Goal: Information Seeking & Learning: Compare options

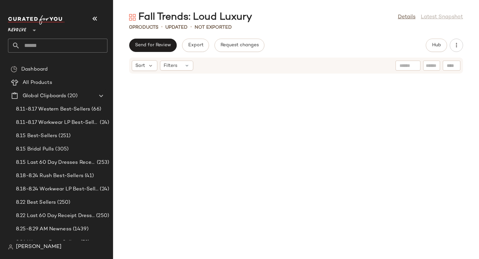
scroll to position [161, 0]
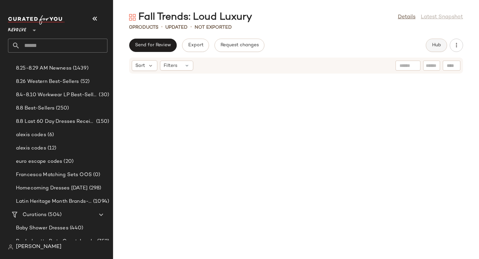
click at [443, 41] on button "Hub" at bounding box center [436, 45] width 21 height 13
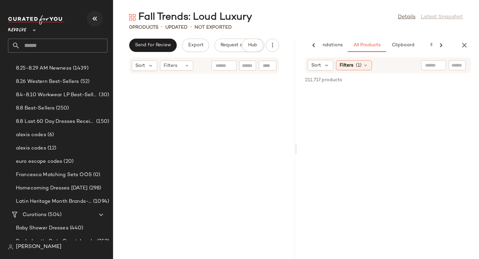
click at [94, 19] on icon "button" at bounding box center [95, 19] width 8 height 8
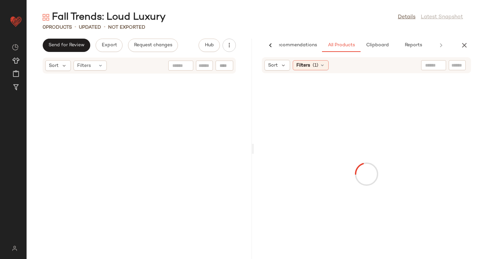
scroll to position [0, 0]
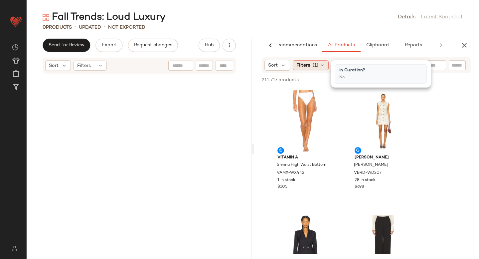
click at [320, 66] on icon at bounding box center [322, 65] width 5 height 5
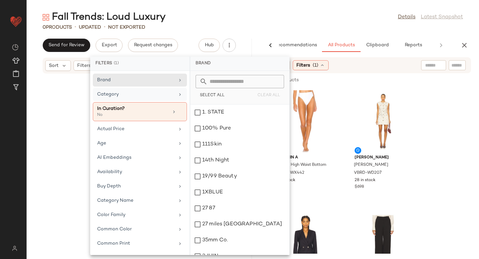
click at [130, 93] on div "Category" at bounding box center [136, 94] width 78 height 7
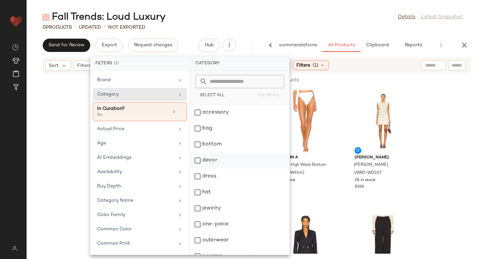
scroll to position [89, 0]
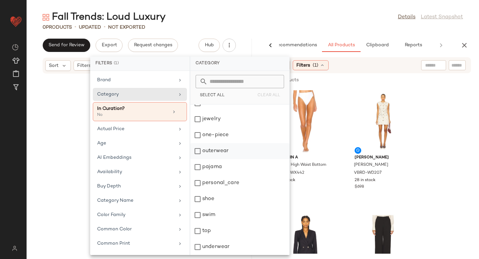
click at [197, 152] on div "outerwear" at bounding box center [239, 151] width 99 height 16
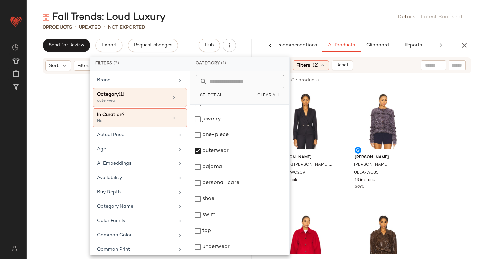
click at [455, 87] on div "8,618 of 211,717 products • 0 selected Add to Top Add to Bottom Deselect All" at bounding box center [366, 80] width 225 height 15
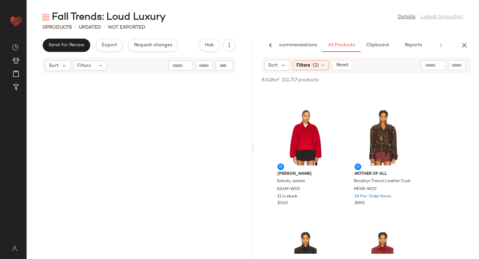
scroll to position [0, 0]
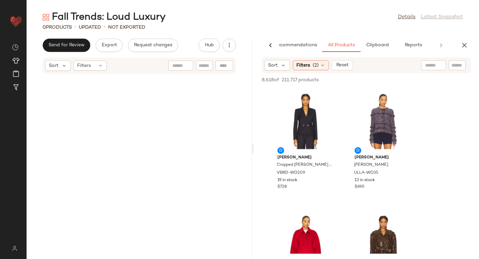
click at [436, 66] on div at bounding box center [433, 65] width 25 height 10
type input "***"
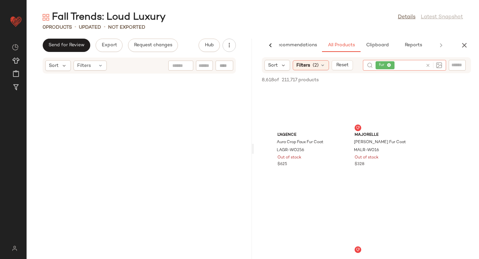
scroll to position [808, 0]
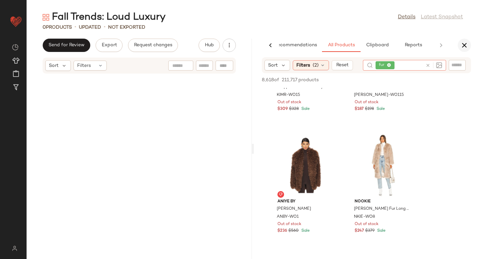
click at [465, 42] on icon "button" at bounding box center [464, 45] width 8 height 8
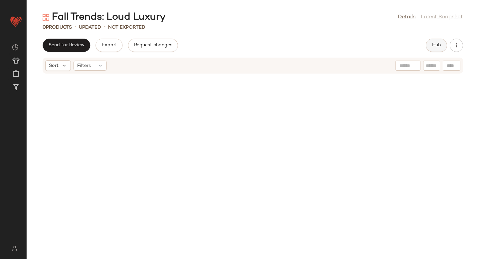
click at [440, 43] on span "Hub" at bounding box center [436, 45] width 9 height 5
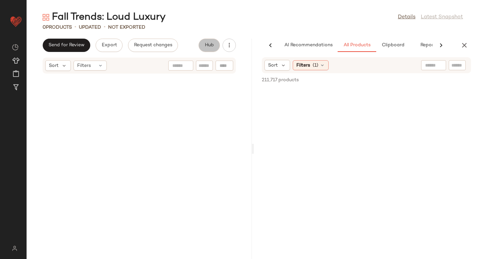
scroll to position [0, 16]
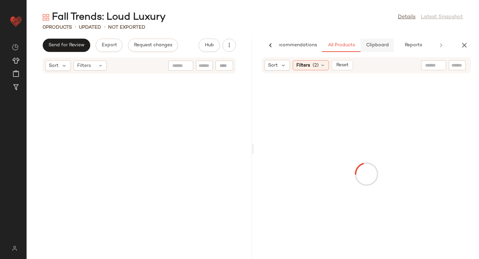
click at [374, 48] on span "Clipboard" at bounding box center [377, 45] width 23 height 5
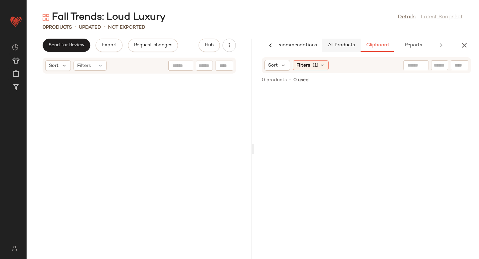
click at [339, 46] on span "All Products" at bounding box center [341, 45] width 27 height 5
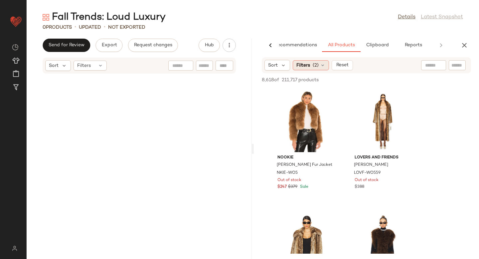
click at [318, 69] on span "(2)" at bounding box center [316, 65] width 6 height 7
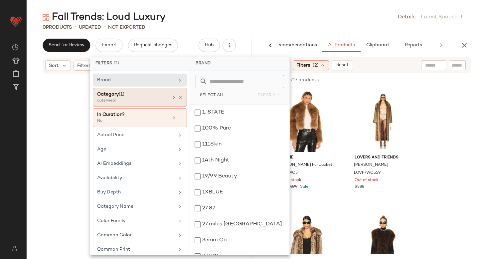
click at [157, 99] on div "outerwear" at bounding box center [130, 101] width 67 height 6
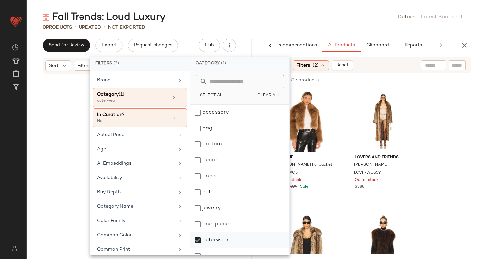
click at [198, 239] on div "outerwear" at bounding box center [239, 240] width 99 height 16
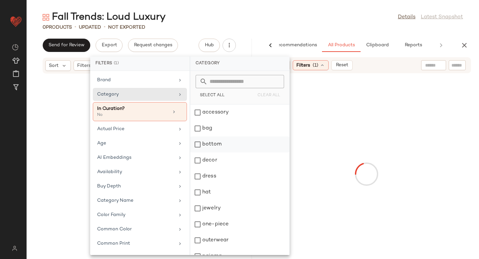
click at [200, 147] on div "bottom" at bounding box center [239, 144] width 99 height 16
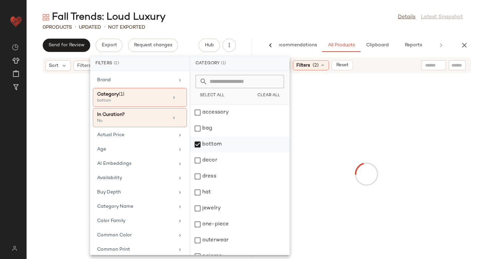
scroll to position [89, 0]
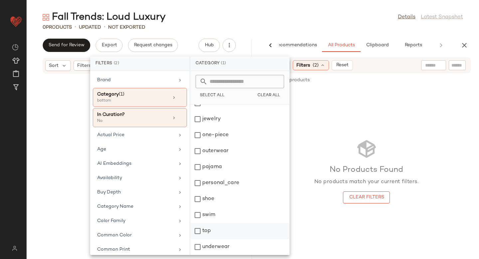
click at [198, 232] on div "top" at bounding box center [239, 231] width 99 height 16
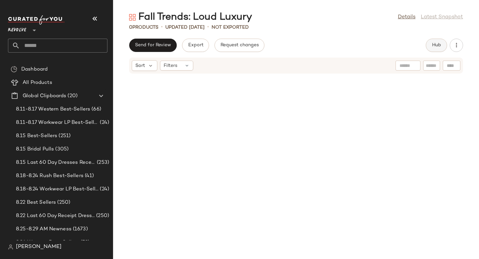
click at [437, 44] on span "Hub" at bounding box center [436, 45] width 9 height 5
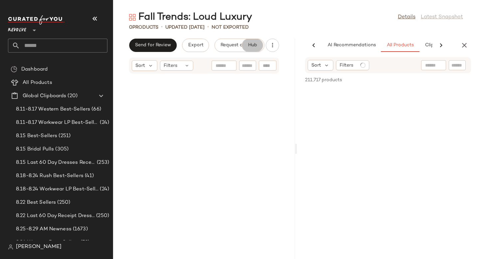
scroll to position [0, 46]
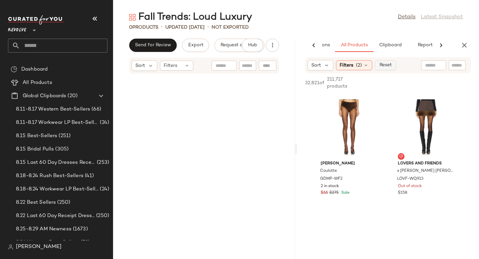
click at [391, 68] on span "Reset" at bounding box center [385, 65] width 13 height 5
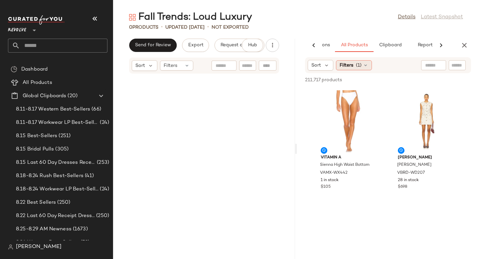
click at [362, 62] on div "Filters (1)" at bounding box center [354, 65] width 36 height 10
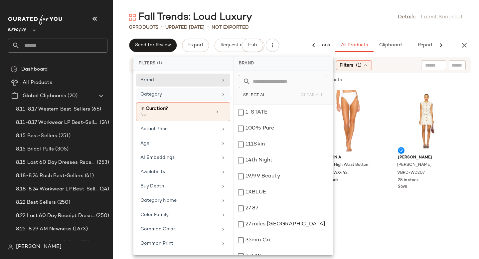
click at [183, 92] on div "Category" at bounding box center [179, 94] width 78 height 7
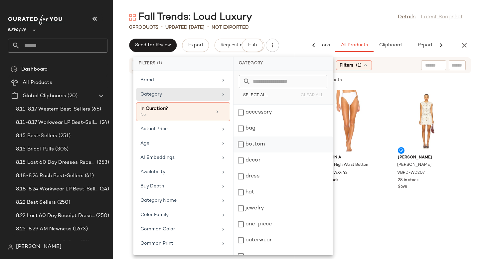
click at [241, 146] on div "bottom" at bounding box center [283, 144] width 99 height 16
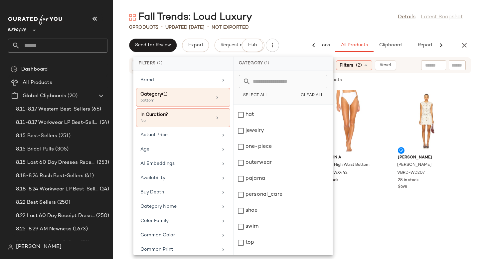
scroll to position [89, 0]
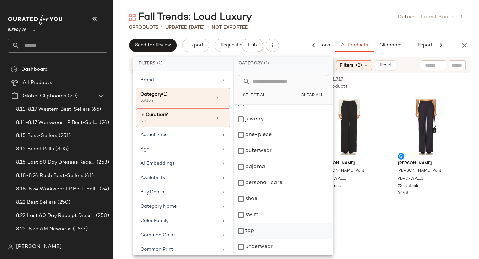
click at [241, 230] on div "top" at bounding box center [283, 231] width 99 height 16
click at [192, 144] on div "Age" at bounding box center [183, 149] width 94 height 13
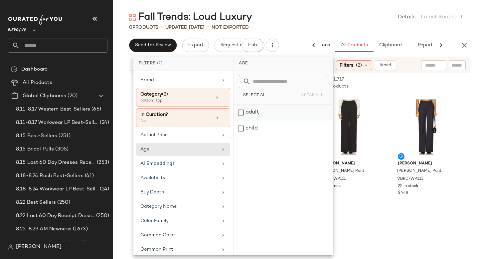
click at [247, 114] on div "adult" at bounding box center [283, 112] width 99 height 16
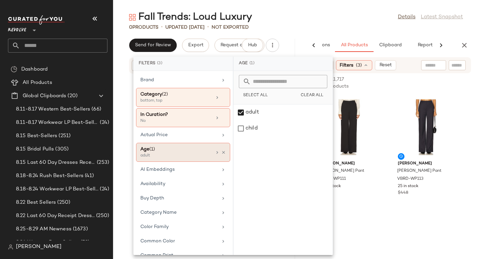
scroll to position [32, 0]
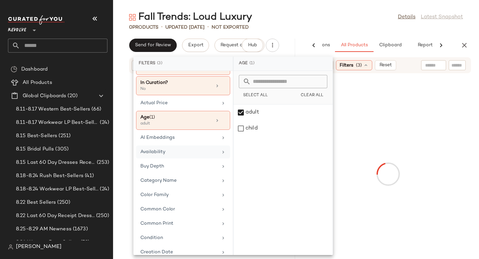
click at [191, 152] on div "Availability" at bounding box center [179, 151] width 78 height 7
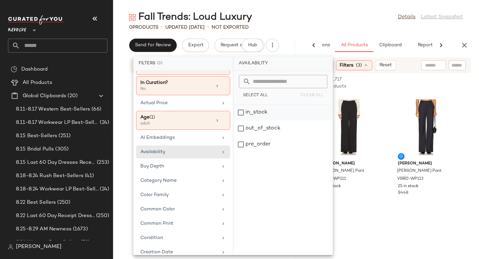
click at [248, 115] on div "in_stock" at bounding box center [283, 112] width 99 height 16
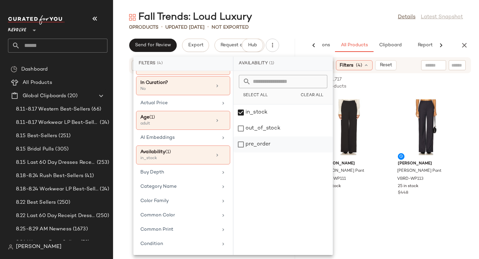
click at [250, 149] on div "pre_order" at bounding box center [283, 144] width 99 height 16
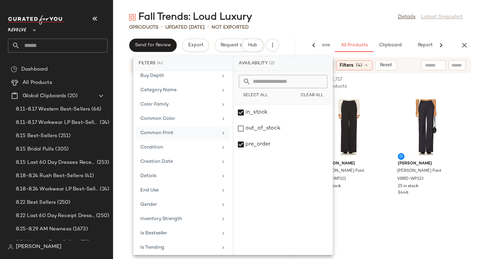
scroll to position [135, 0]
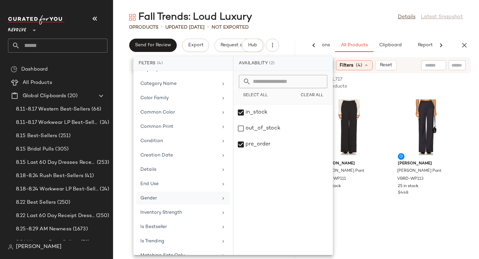
click at [178, 197] on div "Gender" at bounding box center [179, 198] width 78 height 7
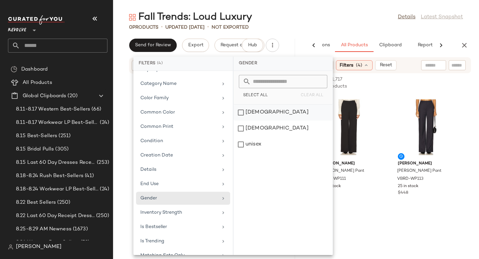
click at [253, 114] on div "female" at bounding box center [283, 112] width 99 height 16
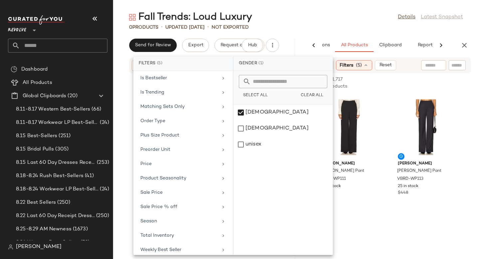
scroll to position [338, 0]
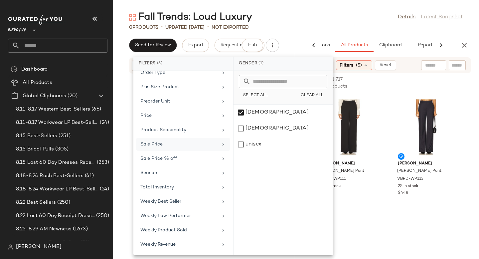
click at [160, 147] on div "Sale Price" at bounding box center [179, 144] width 78 height 7
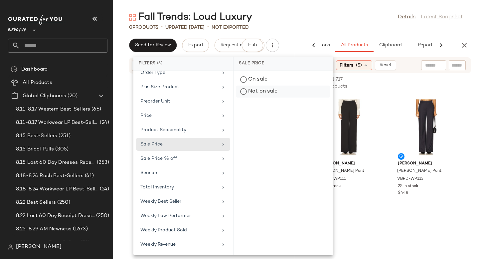
click at [247, 88] on div "Not on sale" at bounding box center [283, 92] width 94 height 12
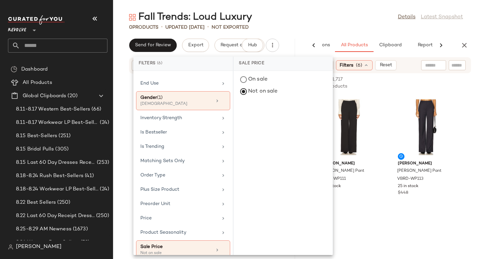
scroll to position [0, 0]
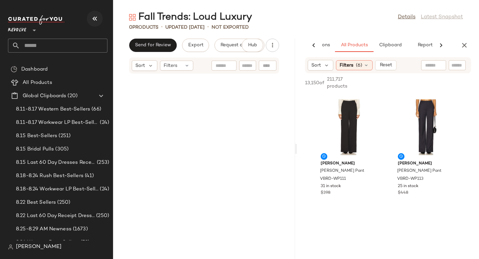
click at [97, 20] on icon "button" at bounding box center [95, 19] width 8 height 8
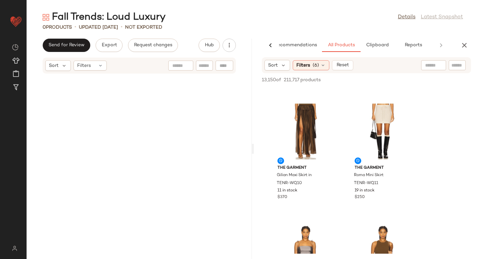
scroll to position [444, 0]
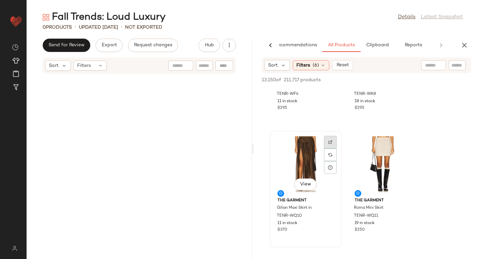
click at [333, 138] on div at bounding box center [330, 142] width 13 height 13
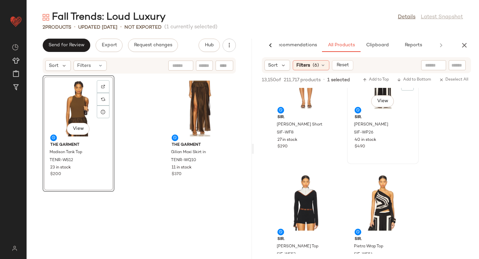
scroll to position [1632, 0]
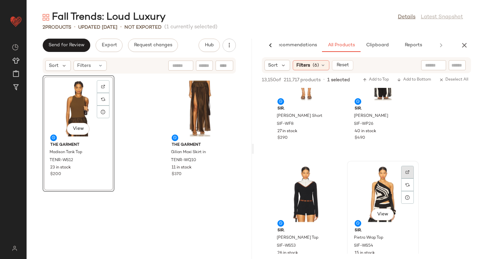
click at [403, 174] on div at bounding box center [407, 172] width 13 height 13
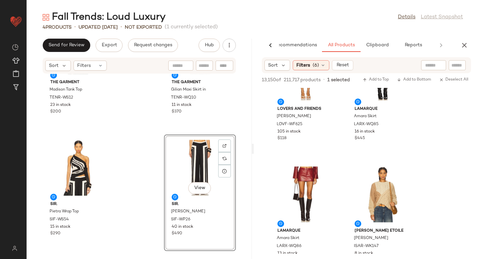
scroll to position [2599, 0]
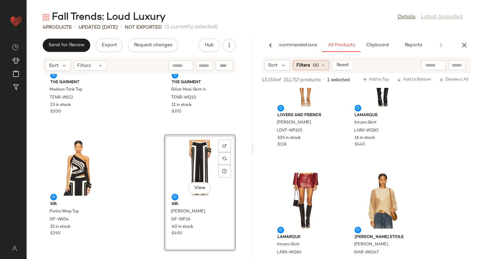
click at [316, 67] on span "(6)" at bounding box center [316, 65] width 6 height 7
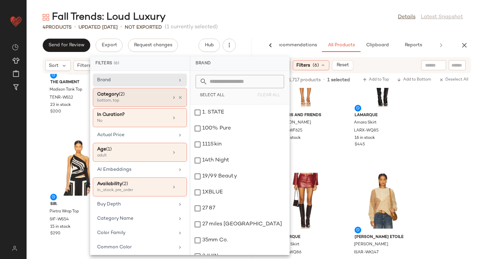
click at [146, 98] on div "bottom, top" at bounding box center [130, 101] width 67 height 6
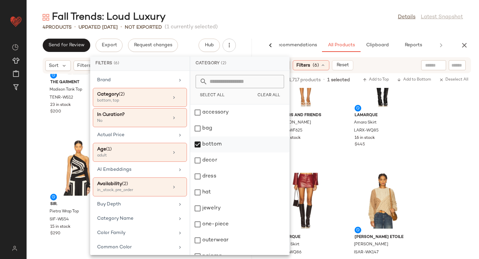
scroll to position [25, 0]
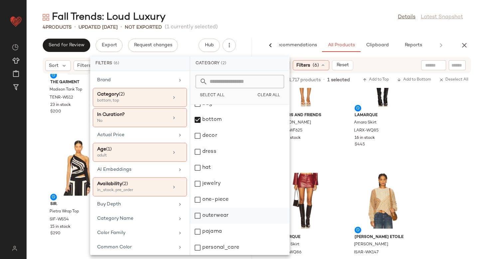
click at [201, 219] on div "outerwear" at bounding box center [239, 216] width 99 height 16
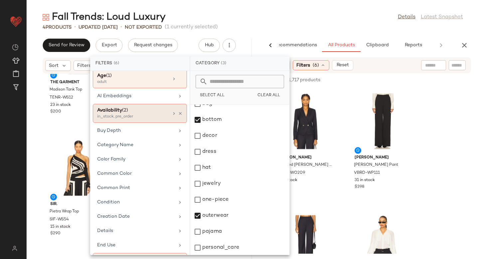
scroll to position [74, 0]
click at [125, 185] on div "Common Print" at bounding box center [136, 187] width 78 height 7
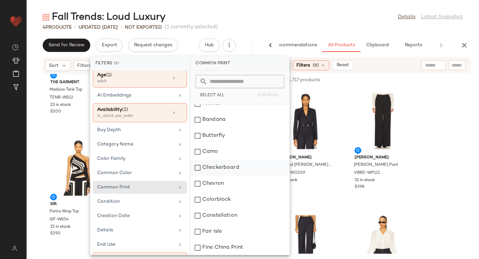
scroll to position [0, 0]
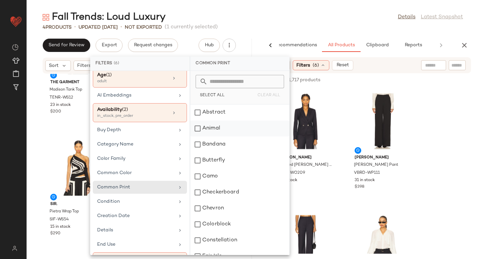
click at [198, 129] on div "Animal" at bounding box center [239, 128] width 99 height 16
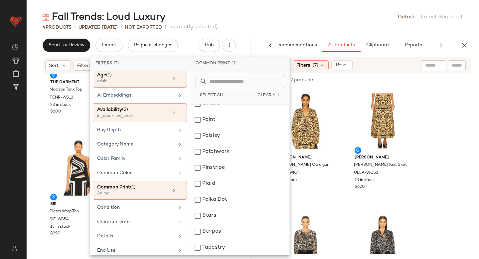
scroll to position [409, 0]
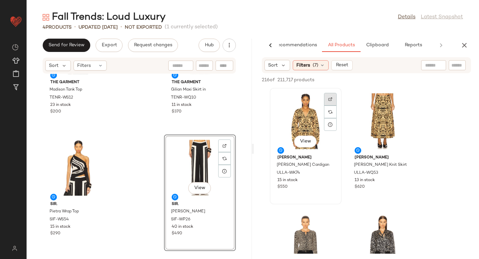
click at [332, 100] on img at bounding box center [330, 99] width 4 height 4
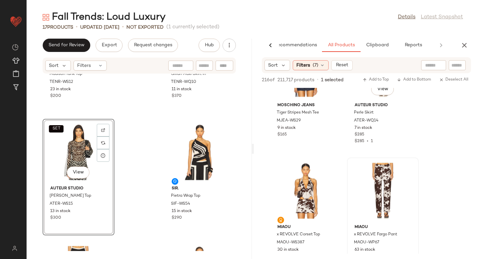
scroll to position [1481, 0]
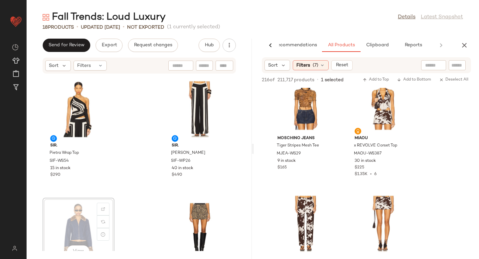
scroll to position [371, 0]
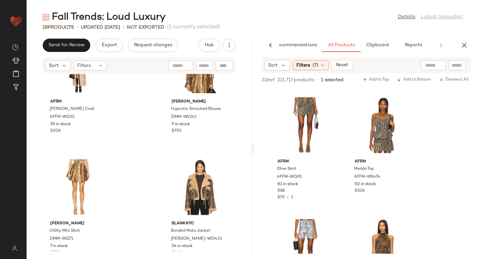
scroll to position [920, 0]
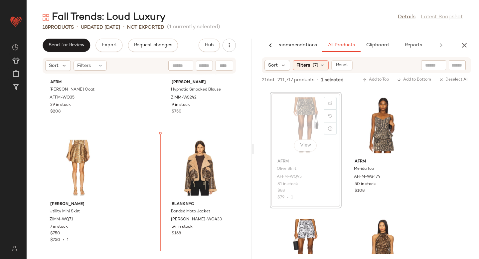
drag, startPoint x: 309, startPoint y: 115, endPoint x: 146, endPoint y: 186, distance: 177.8
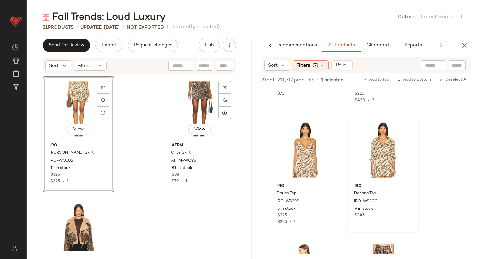
scroll to position [1105, 0]
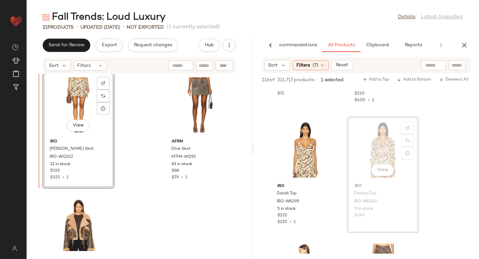
drag, startPoint x: 388, startPoint y: 143, endPoint x: 384, endPoint y: 143, distance: 4.7
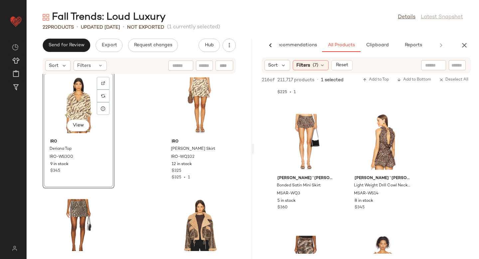
scroll to position [3024, 0]
click at [327, 116] on div at bounding box center [330, 119] width 13 height 13
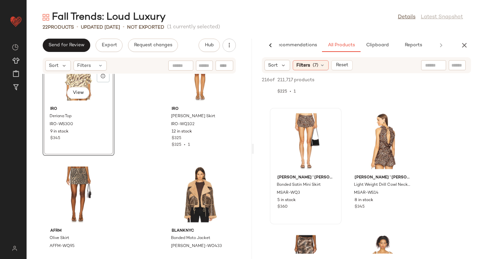
scroll to position [1150, 0]
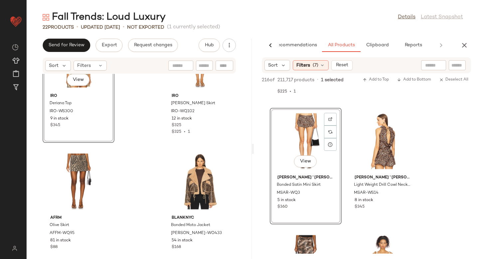
drag, startPoint x: 308, startPoint y: 122, endPoint x: 303, endPoint y: 124, distance: 5.2
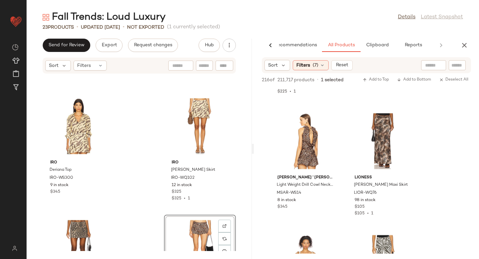
scroll to position [1082, 0]
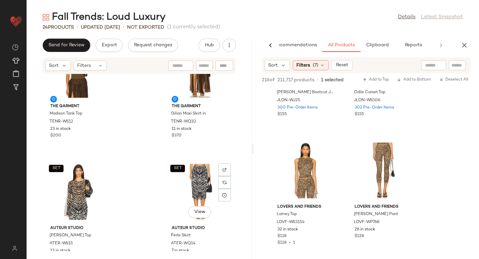
scroll to position [163, 0]
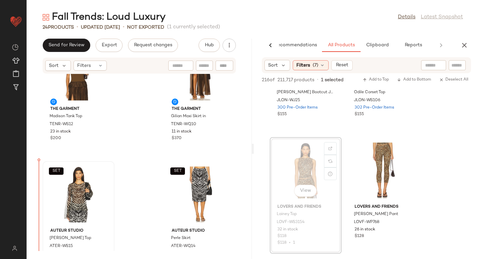
drag, startPoint x: 282, startPoint y: 174, endPoint x: 58, endPoint y: 190, distance: 224.5
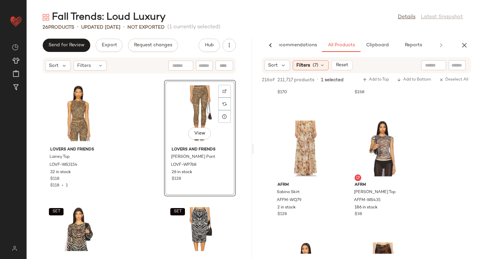
scroll to position [243, 0]
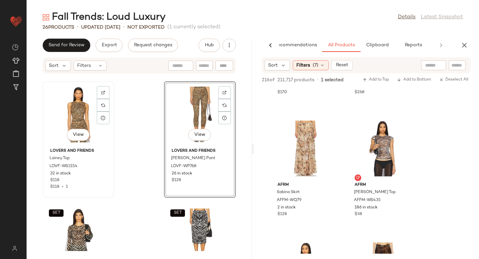
click at [84, 107] on div "View" at bounding box center [78, 115] width 67 height 62
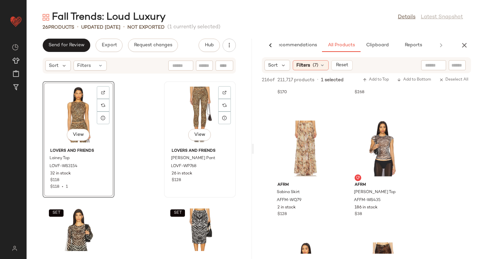
click at [191, 101] on div "View" at bounding box center [199, 115] width 67 height 62
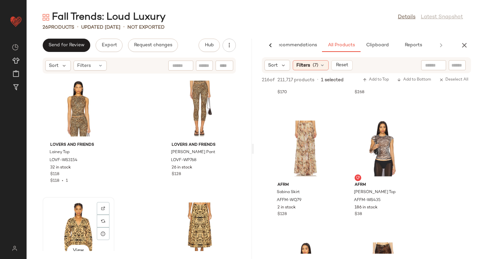
click at [75, 213] on div "View" at bounding box center [78, 230] width 67 height 62
click at [183, 202] on div "View" at bounding box center [199, 230] width 67 height 62
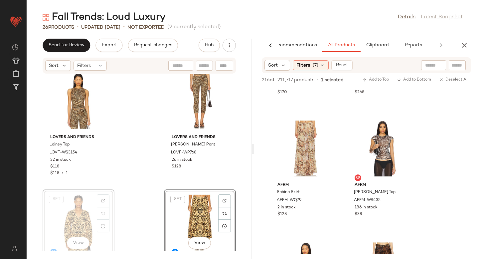
scroll to position [15, 0]
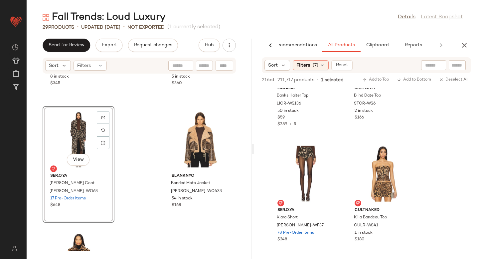
scroll to position [1532, 0]
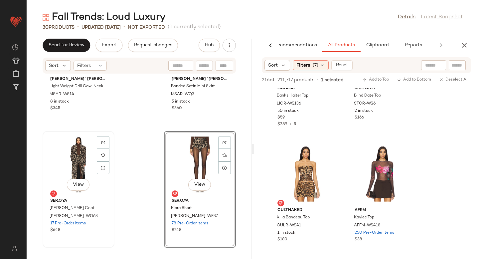
click at [49, 158] on div "View" at bounding box center [78, 164] width 67 height 62
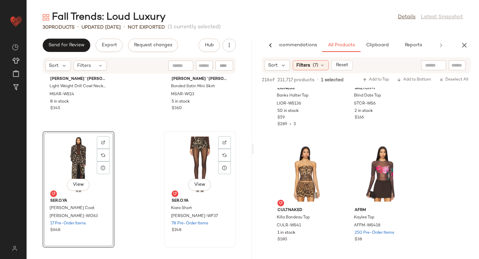
click at [188, 146] on div "View" at bounding box center [199, 164] width 67 height 62
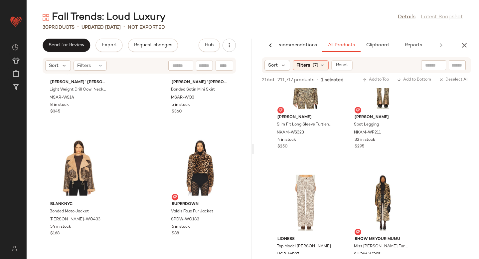
scroll to position [8411, 0]
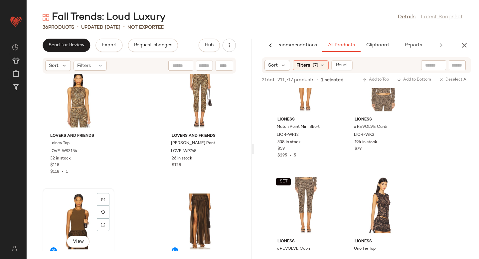
scroll to position [137, 0]
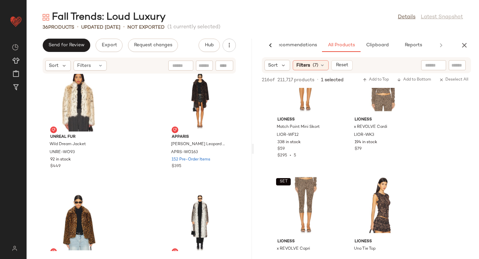
scroll to position [2016, 0]
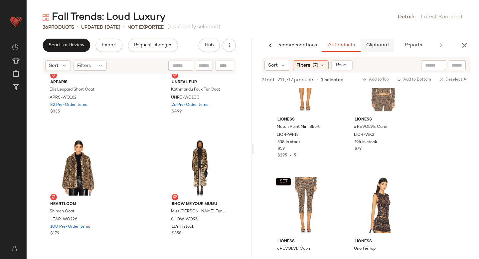
click at [384, 46] on span "Clipboard" at bounding box center [377, 45] width 23 height 5
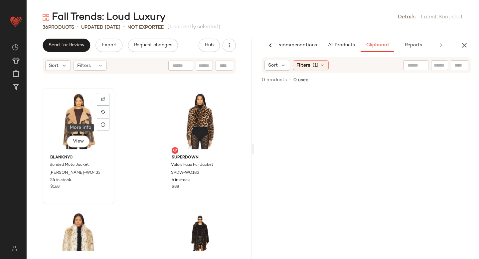
scroll to position [1642, 0]
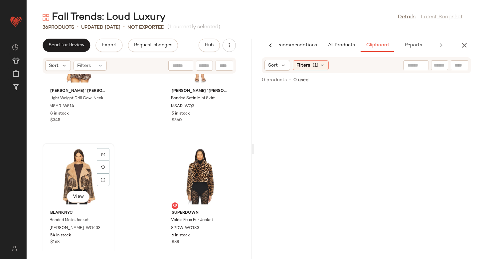
click at [66, 161] on div "View" at bounding box center [78, 176] width 67 height 62
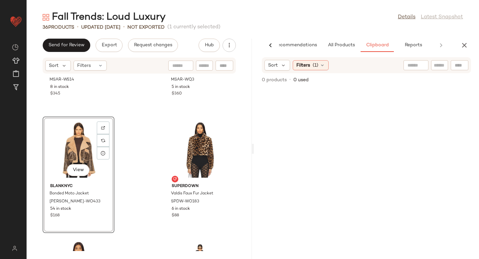
scroll to position [2016, 0]
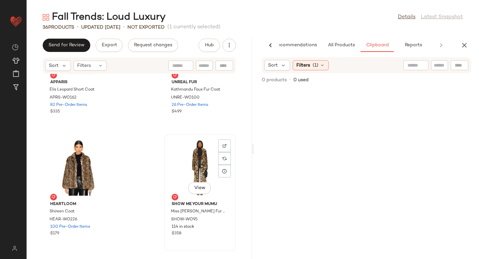
click at [202, 159] on div "View" at bounding box center [199, 168] width 67 height 62
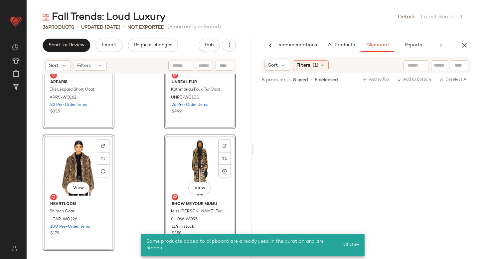
click at [147, 166] on div "View Apparis Elis Leopard Short Coat APRS-WO162 82 Pre-Order Items $335 View Un…" at bounding box center [139, 162] width 225 height 177
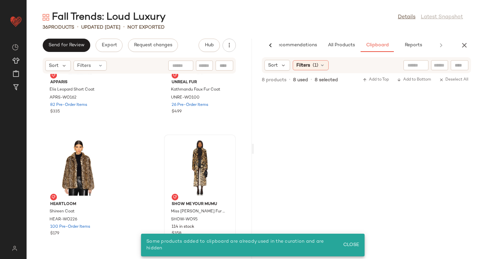
click at [177, 159] on div at bounding box center [199, 168] width 67 height 62
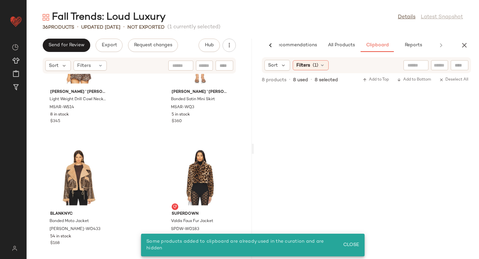
scroll to position [1617, 0]
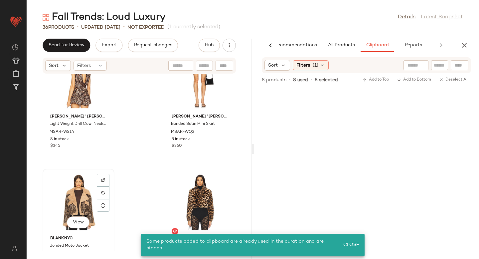
click at [73, 185] on div "View" at bounding box center [78, 202] width 67 height 62
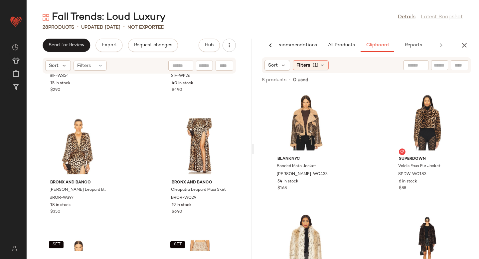
scroll to position [820, 0]
click at [344, 40] on button "All Products" at bounding box center [341, 45] width 39 height 13
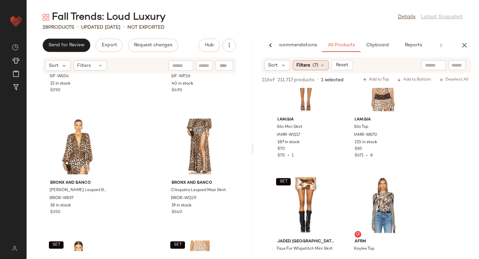
click at [323, 65] on icon at bounding box center [322, 65] width 5 height 5
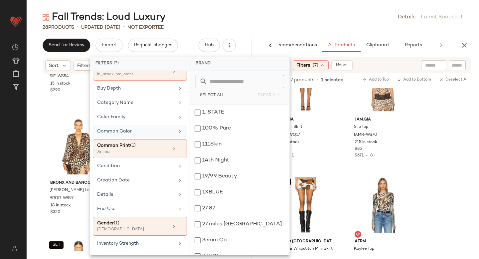
scroll to position [125, 0]
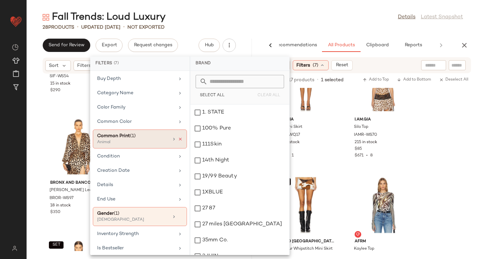
click at [178, 140] on icon at bounding box center [180, 139] width 5 height 5
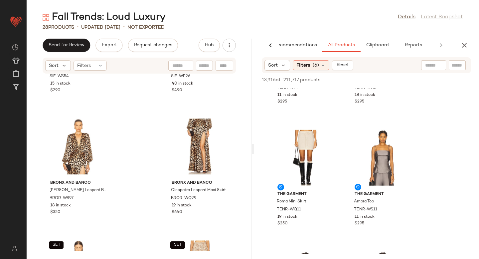
scroll to position [582, 0]
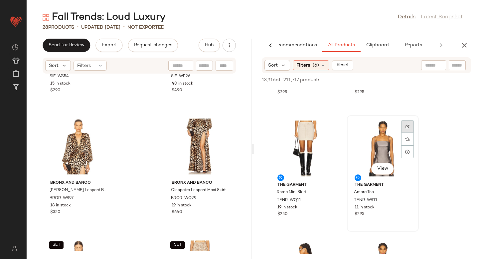
click at [402, 126] on div at bounding box center [407, 126] width 13 height 13
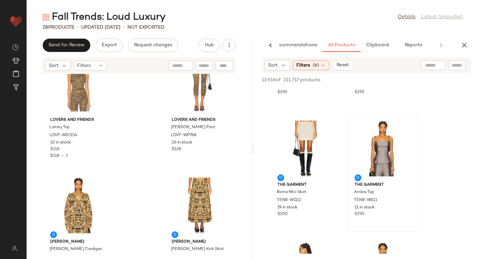
scroll to position [313, 0]
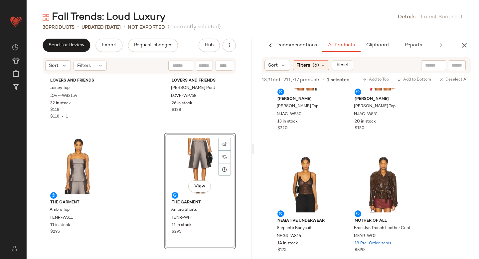
scroll to position [2406, 0]
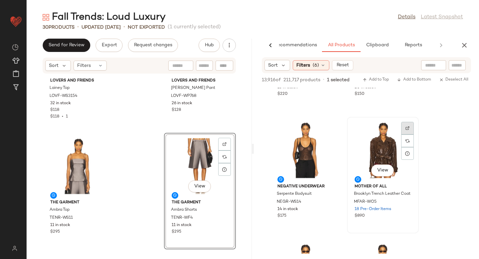
click at [410, 129] on div at bounding box center [407, 128] width 13 height 13
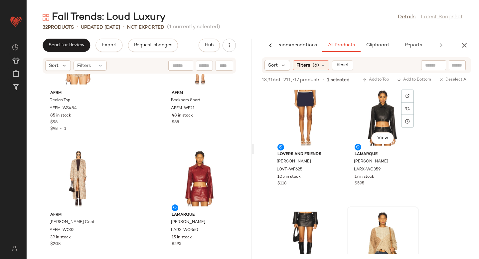
scroll to position [2683, 0]
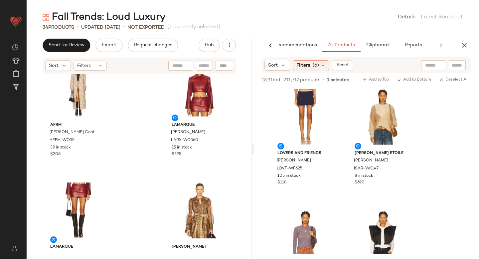
scroll to position [1363, 0]
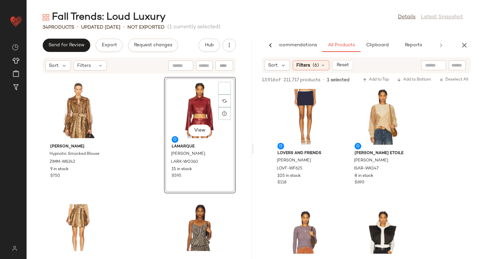
scroll to position [1343, 0]
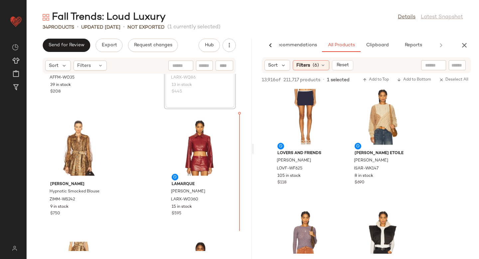
scroll to position [1433, 0]
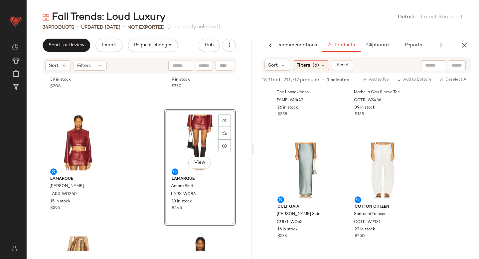
scroll to position [3961, 0]
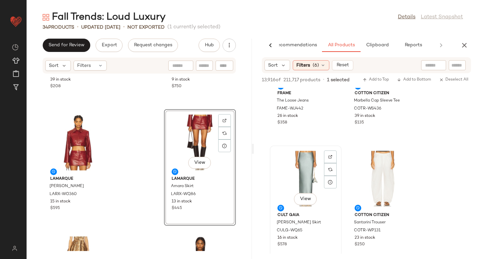
click at [328, 158] on img at bounding box center [330, 157] width 4 height 4
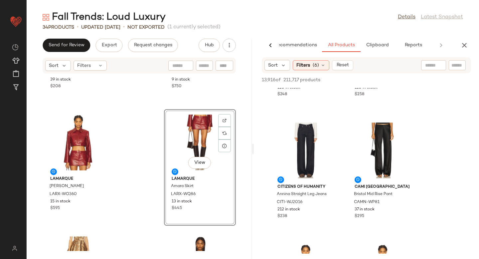
scroll to position [4351, 0]
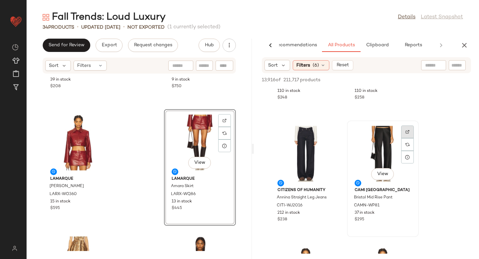
click at [406, 128] on div at bounding box center [407, 131] width 13 height 13
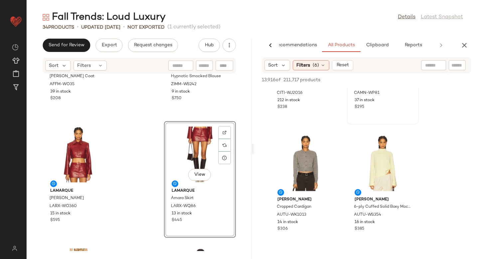
scroll to position [4507, 0]
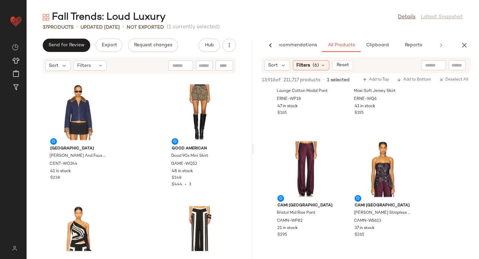
scroll to position [7803, 0]
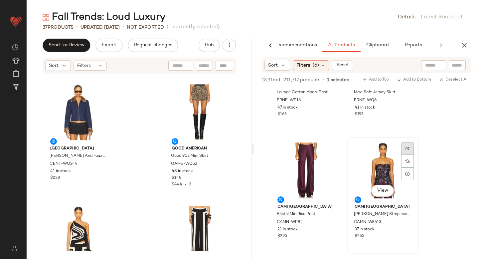
click at [404, 147] on div at bounding box center [407, 148] width 13 height 13
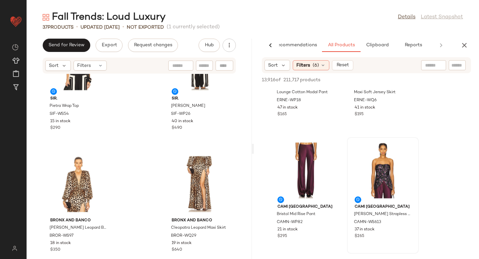
scroll to position [1018, 0]
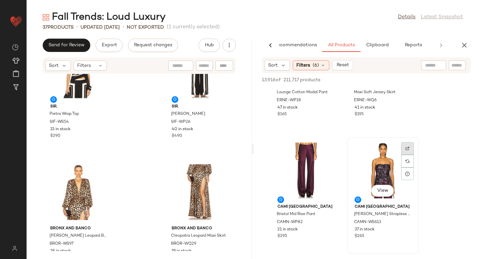
click at [404, 146] on div at bounding box center [407, 148] width 13 height 13
click at [368, 224] on span "CAMN-WS613" at bounding box center [367, 222] width 27 height 6
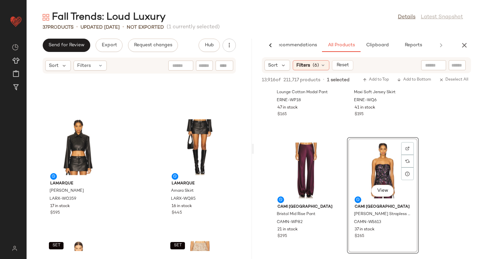
scroll to position [1164, 0]
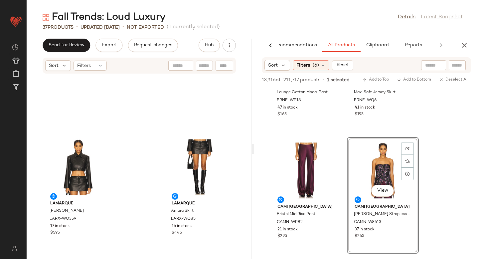
click at [148, 186] on div "LAMARQUE Gia Jacket LARX-WO359 17 in stock $595 LAMARQUE Amara Skirt LARX-WQ85 …" at bounding box center [139, 162] width 225 height 177
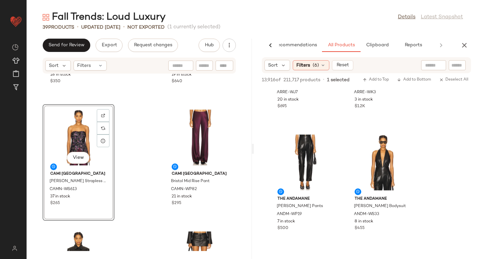
scroll to position [7938, 0]
click at [408, 140] on img at bounding box center [408, 140] width 4 height 4
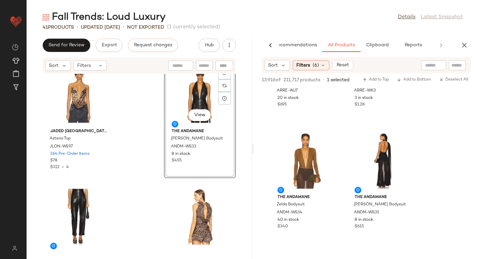
scroll to position [7934, 0]
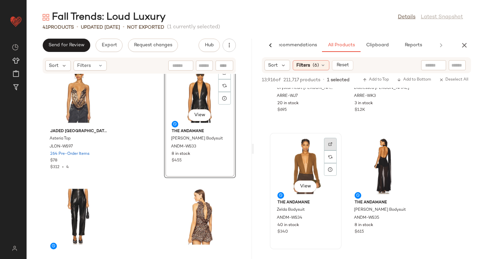
click at [334, 147] on div at bounding box center [330, 144] width 13 height 13
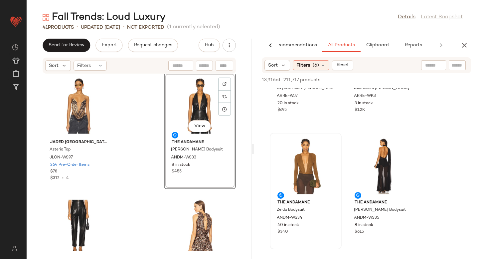
scroll to position [2202, 0]
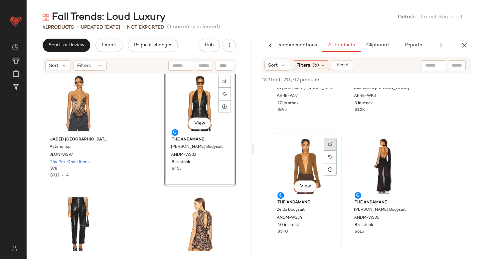
click at [329, 142] on img at bounding box center [330, 144] width 4 height 4
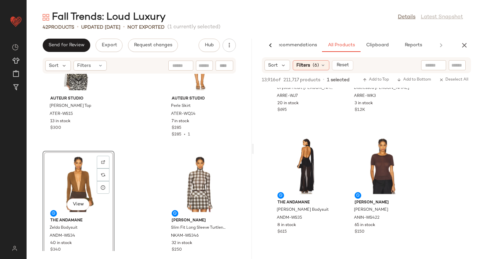
scroll to position [7991, 0]
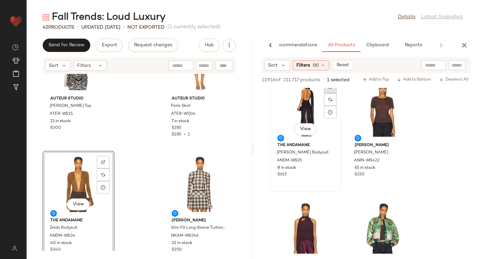
click at [332, 91] on div at bounding box center [330, 87] width 13 height 13
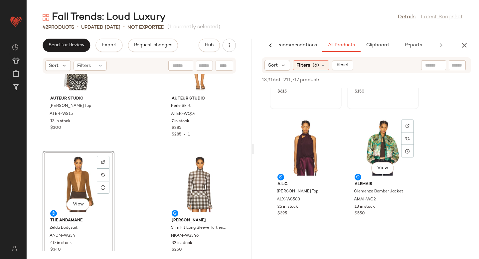
scroll to position [8079, 0]
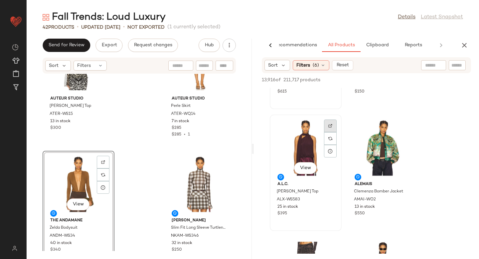
click at [331, 128] on div at bounding box center [330, 125] width 13 height 13
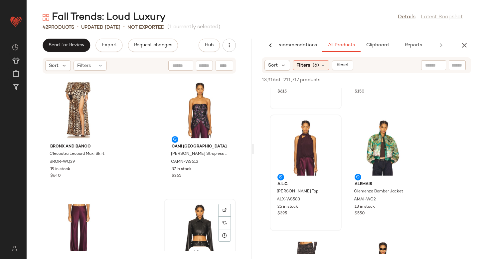
scroll to position [1222, 0]
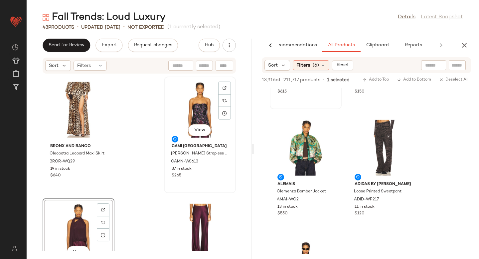
click at [191, 114] on div "View" at bounding box center [199, 110] width 67 height 62
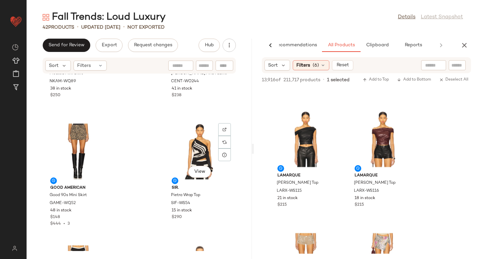
scroll to position [940, 0]
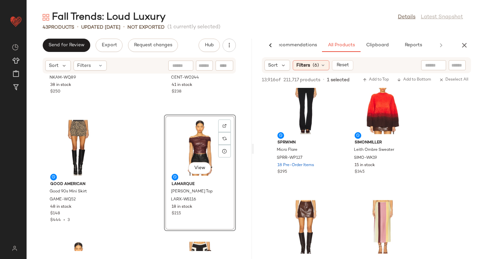
scroll to position [11306, 0]
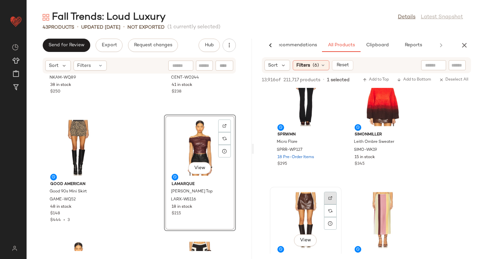
click at [331, 195] on div at bounding box center [330, 198] width 13 height 13
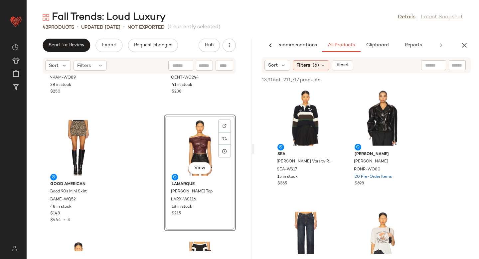
scroll to position [11641, 0]
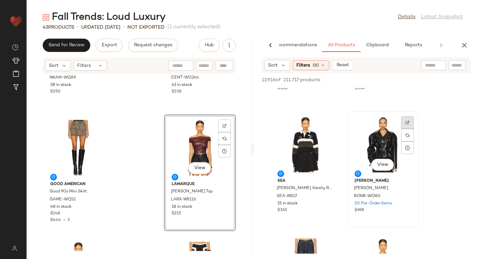
click at [409, 124] on div at bounding box center [407, 122] width 13 height 13
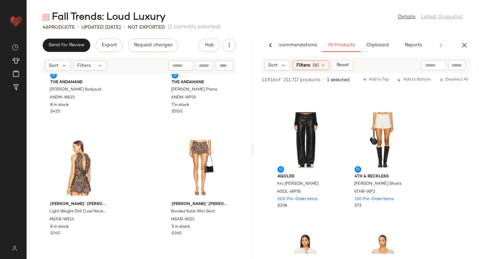
scroll to position [14311, 0]
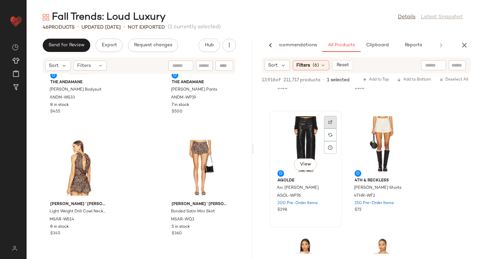
click at [334, 122] on div at bounding box center [330, 122] width 13 height 13
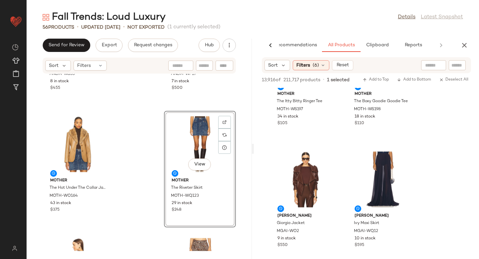
scroll to position [25204, 0]
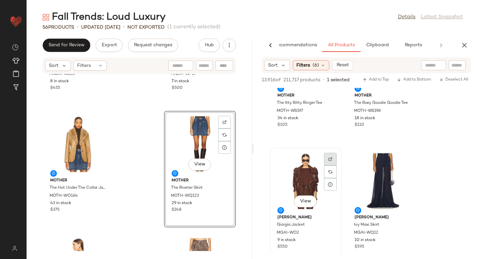
click at [331, 163] on div at bounding box center [330, 159] width 13 height 13
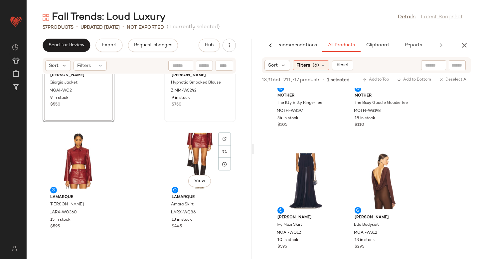
scroll to position [2171, 0]
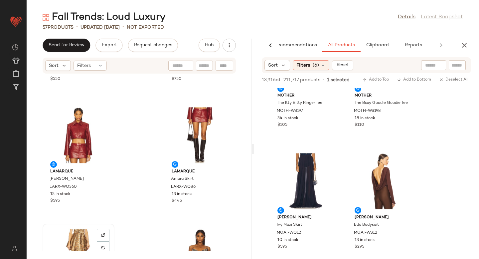
scroll to position [2172, 0]
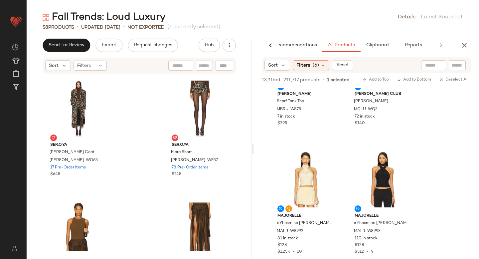
scroll to position [25582, 0]
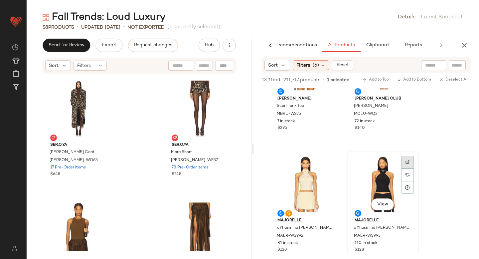
click at [407, 165] on div at bounding box center [407, 162] width 13 height 13
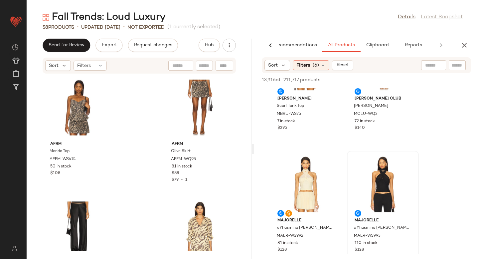
scroll to position [2441, 0]
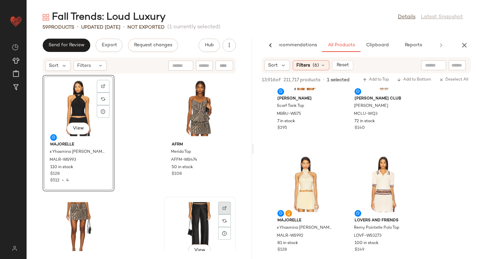
click at [218, 206] on div at bounding box center [224, 208] width 13 height 13
click at [171, 217] on div "View" at bounding box center [199, 230] width 67 height 62
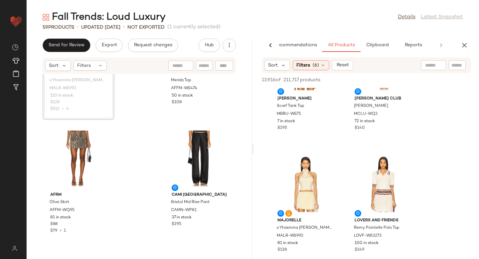
scroll to position [2517, 0]
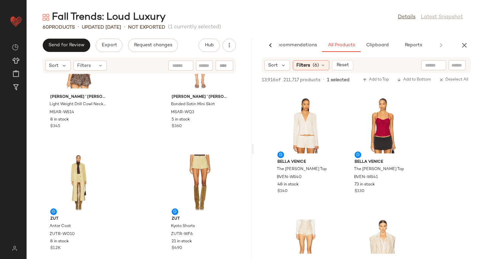
scroll to position [29067, 0]
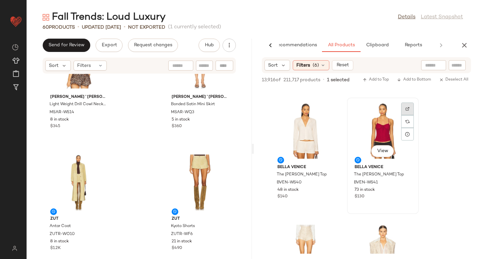
click at [408, 108] on img at bounding box center [408, 109] width 4 height 4
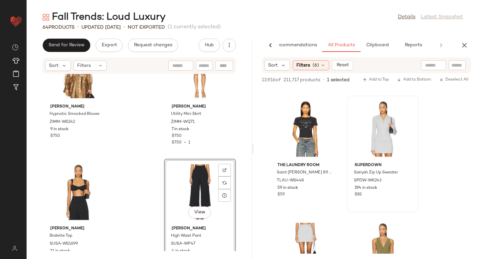
scroll to position [33009, 0]
click at [409, 105] on img at bounding box center [408, 107] width 4 height 4
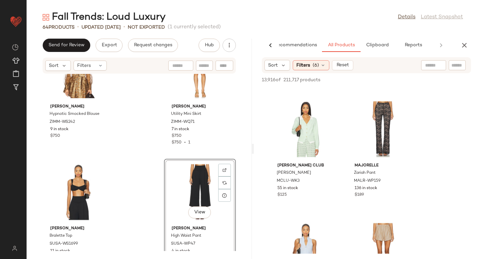
scroll to position [36186, 0]
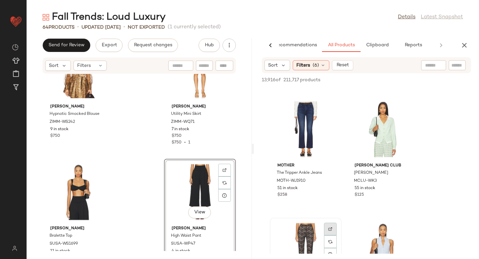
click at [326, 226] on div at bounding box center [330, 229] width 13 height 13
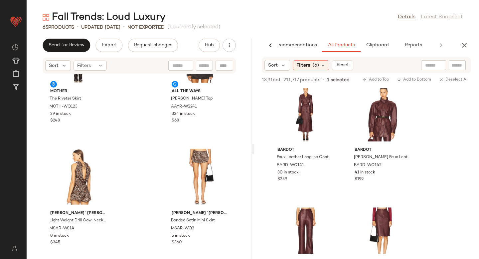
scroll to position [3346, 0]
click at [333, 213] on div at bounding box center [330, 213] width 13 height 13
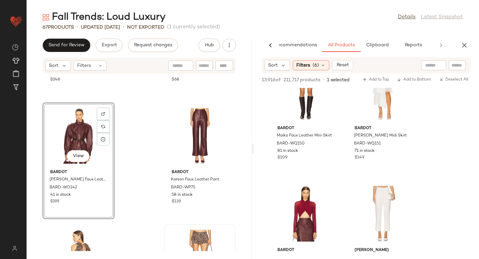
scroll to position [41058, 0]
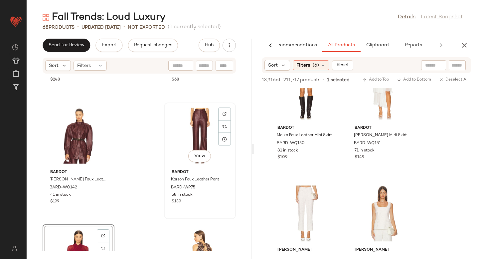
click at [188, 144] on div "View" at bounding box center [199, 136] width 67 height 62
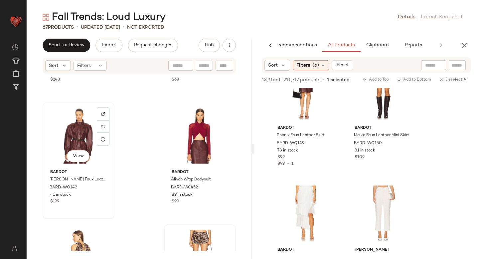
click at [92, 137] on div "View" at bounding box center [78, 136] width 67 height 62
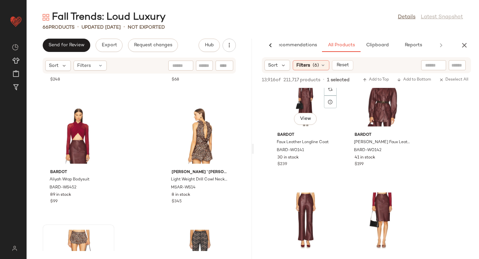
scroll to position [40902, 0]
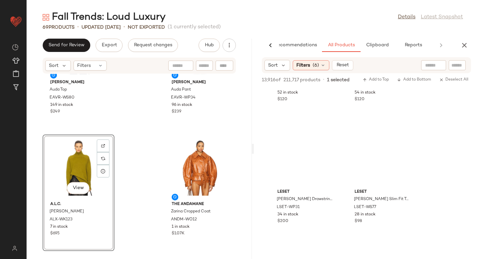
scroll to position [43404, 0]
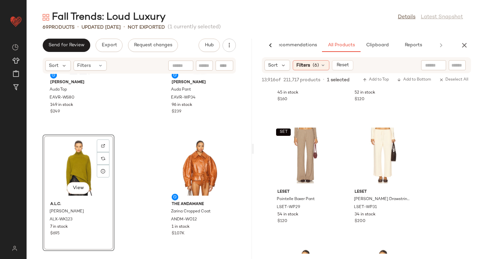
drag, startPoint x: 305, startPoint y: 184, endPoint x: 375, endPoint y: 1, distance: 196.5
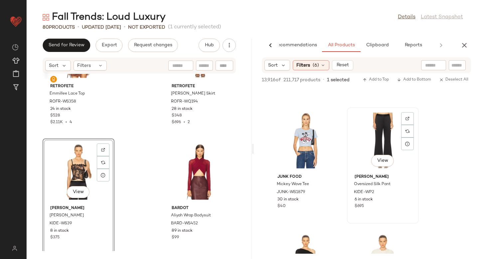
scroll to position [59178, 0]
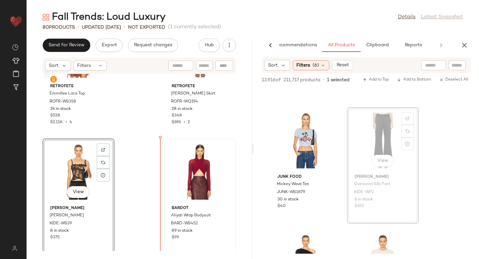
drag, startPoint x: 386, startPoint y: 131, endPoint x: 179, endPoint y: 192, distance: 215.7
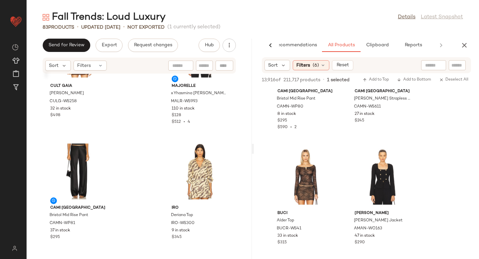
scroll to position [3032, 0]
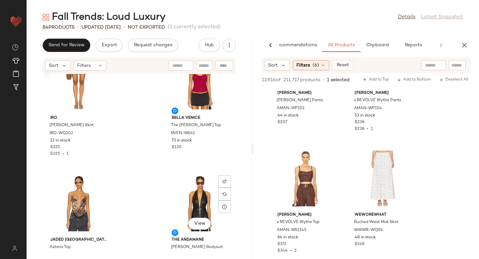
scroll to position [3199, 0]
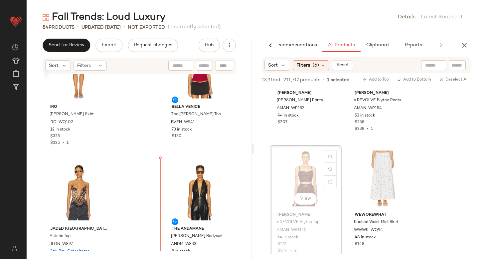
drag, startPoint x: 298, startPoint y: 179, endPoint x: 153, endPoint y: 215, distance: 149.4
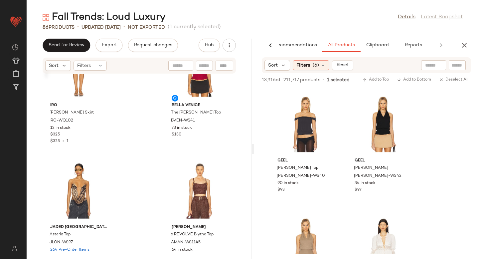
scroll to position [3197, 0]
